Goal: Task Accomplishment & Management: Manage account settings

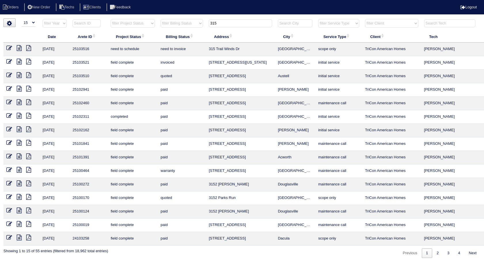
select select "15"
drag, startPoint x: 224, startPoint y: 23, endPoint x: 144, endPoint y: 52, distance: 84.7
click at [144, 52] on table "Date Arete ID Project Status Billing Status Address City Service Type Client Te…" at bounding box center [252, 132] width 499 height 227
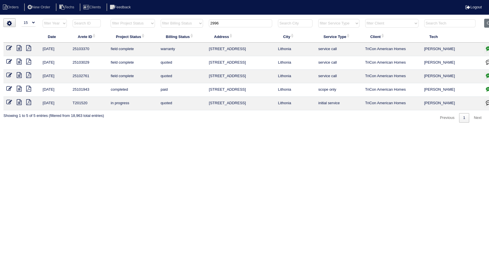
click at [8, 47] on icon at bounding box center [9, 48] width 6 height 6
drag, startPoint x: 225, startPoint y: 23, endPoint x: 148, endPoint y: 66, distance: 88.4
click at [148, 64] on table "Date Arete ID Project Status Billing Status Address City Service Type Client Te…" at bounding box center [252, 65] width 499 height 92
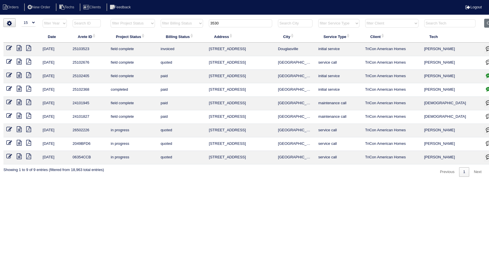
type input "3530"
click at [7, 60] on icon at bounding box center [9, 62] width 6 height 6
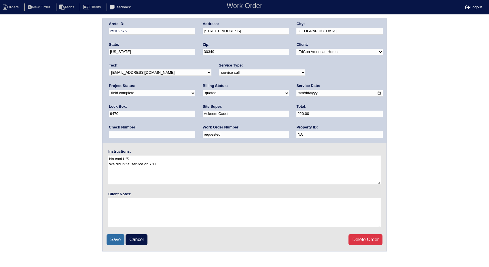
click at [113, 240] on input "Save" at bounding box center [116, 239] width 18 height 11
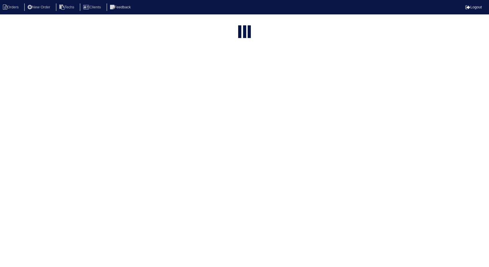
select select "15"
type input "3530"
